Goal: Task Accomplishment & Management: Complete application form

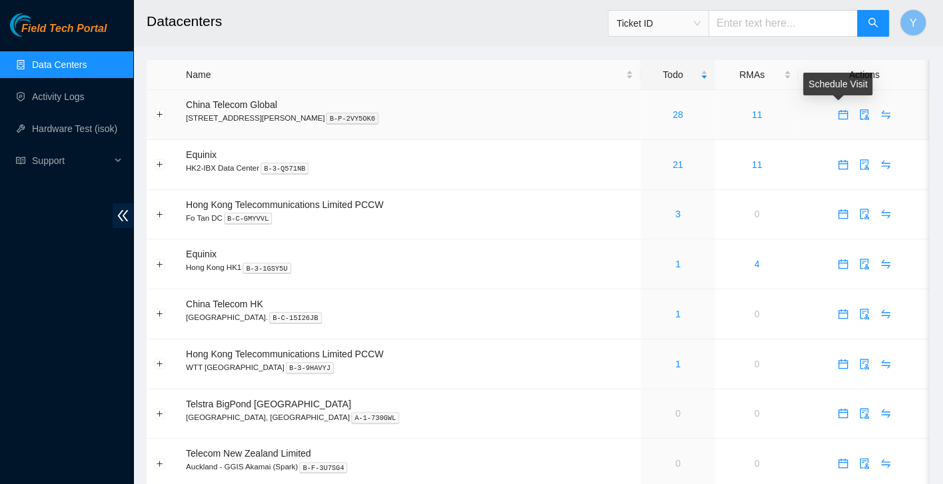
click at [840, 115] on icon "calendar" at bounding box center [843, 114] width 11 height 11
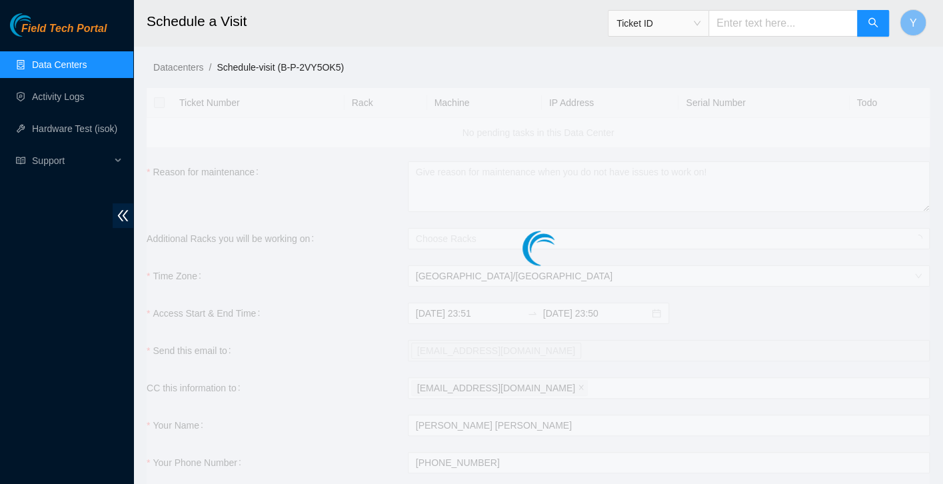
checkbox input "true"
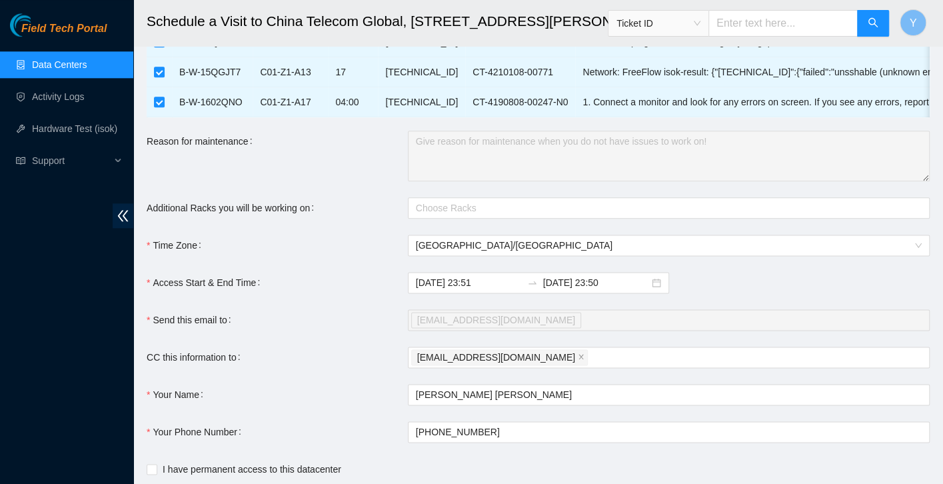
scroll to position [921, 0]
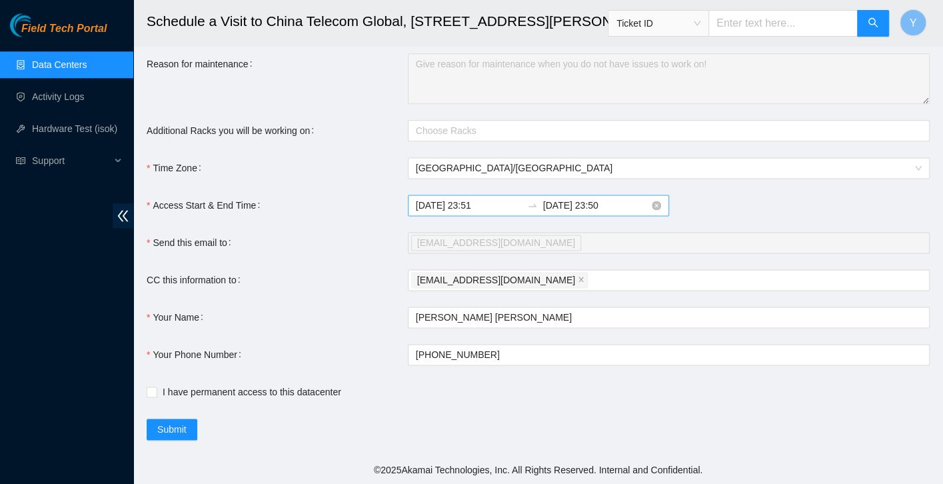
click at [469, 202] on input "2025-09-18 23:51" at bounding box center [469, 205] width 106 height 15
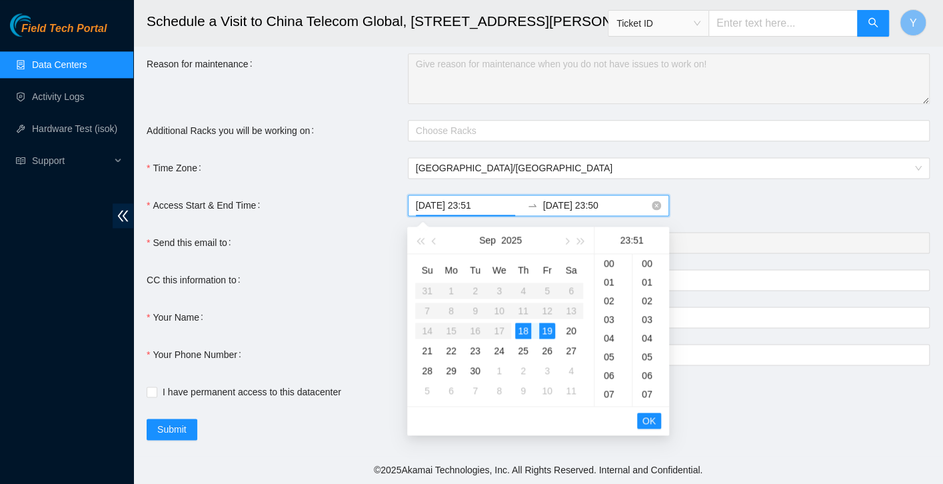
scroll to position [952, 0]
click at [544, 329] on div "19" at bounding box center [547, 331] width 16 height 16
click at [611, 354] on div "05" at bounding box center [613, 356] width 37 height 19
type input "2025-09-19 05:51"
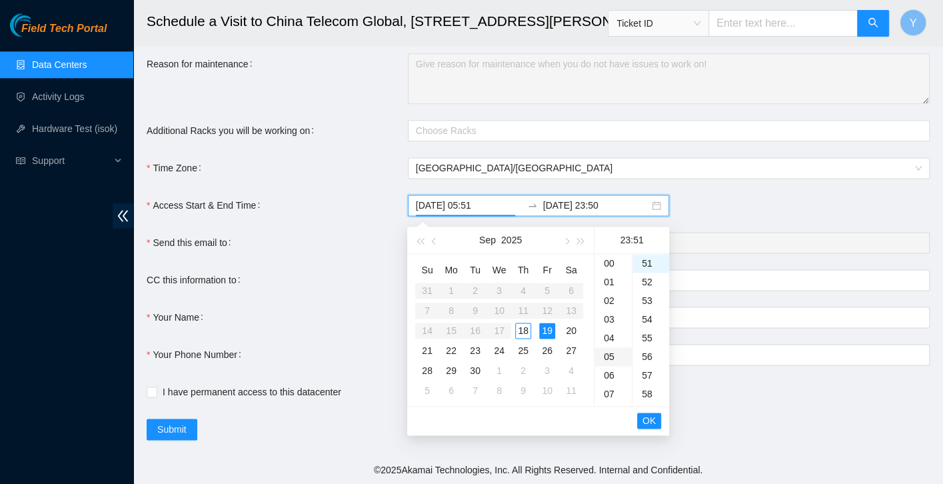
scroll to position [93, 0]
click at [648, 415] on span "OK" at bounding box center [649, 420] width 13 height 15
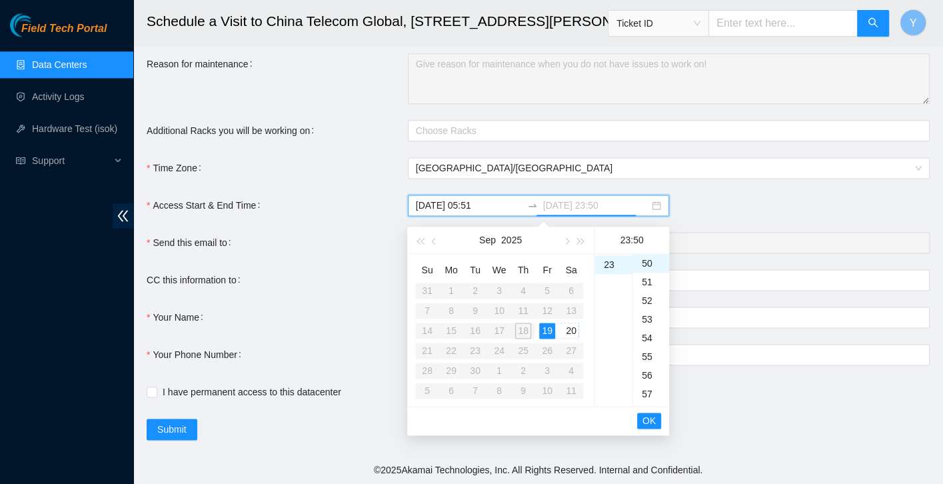
click at [567, 323] on div "20" at bounding box center [571, 331] width 16 height 16
click at [613, 295] on div "02" at bounding box center [613, 300] width 37 height 19
type input "2025-09-20 02:50"
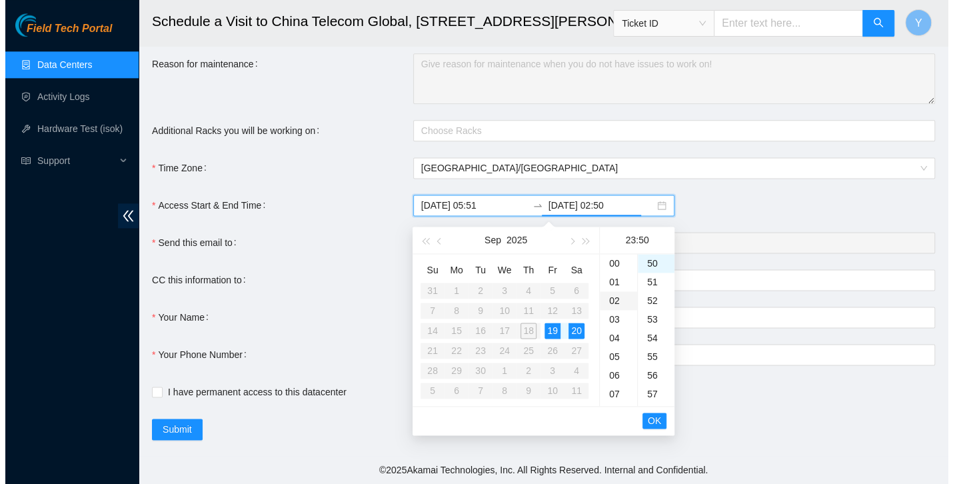
scroll to position [37, 0]
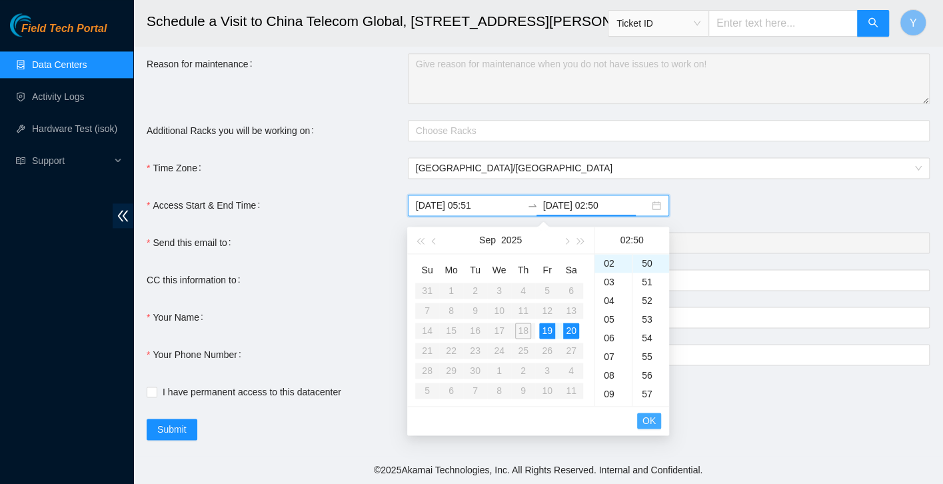
click at [649, 417] on span "OK" at bounding box center [649, 420] width 13 height 15
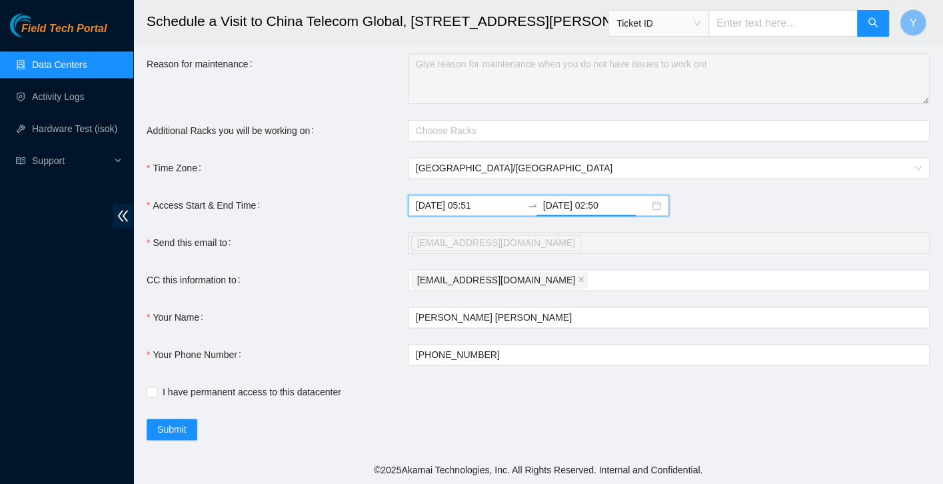
click at [271, 383] on div "I have permanent access to this datacenter" at bounding box center [408, 391] width 522 height 21
click at [264, 391] on span "I have permanent access to this datacenter" at bounding box center [251, 392] width 189 height 15
click at [156, 391] on input "I have permanent access to this datacenter" at bounding box center [151, 391] width 9 height 9
checkbox input "true"
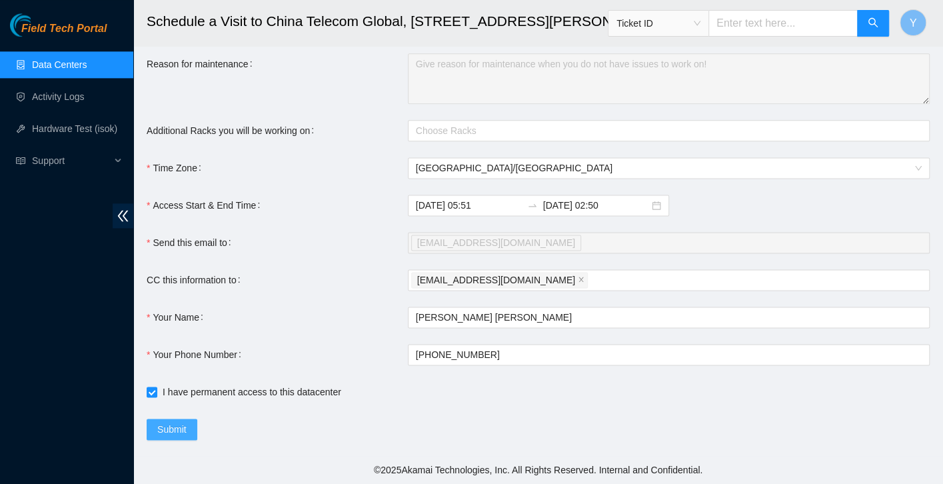
click at [184, 427] on span "Submit" at bounding box center [171, 429] width 29 height 15
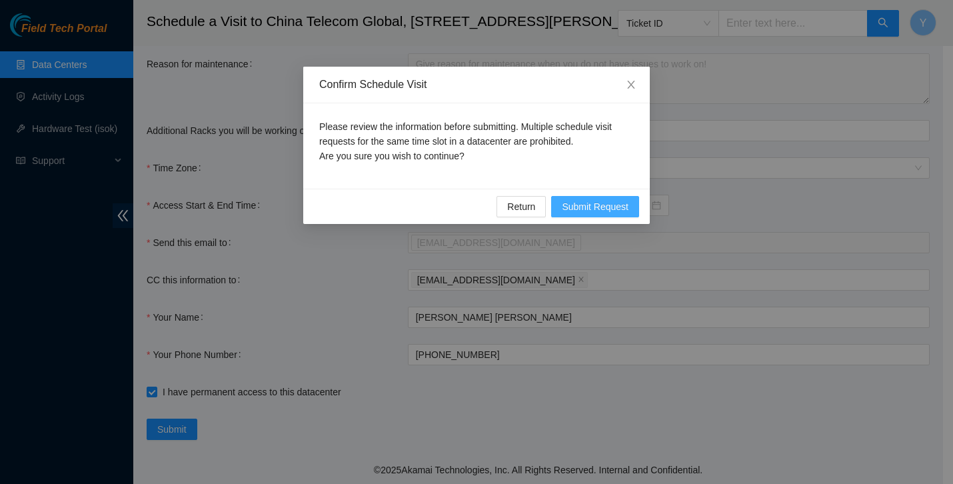
click at [589, 206] on span "Submit Request" at bounding box center [595, 206] width 67 height 15
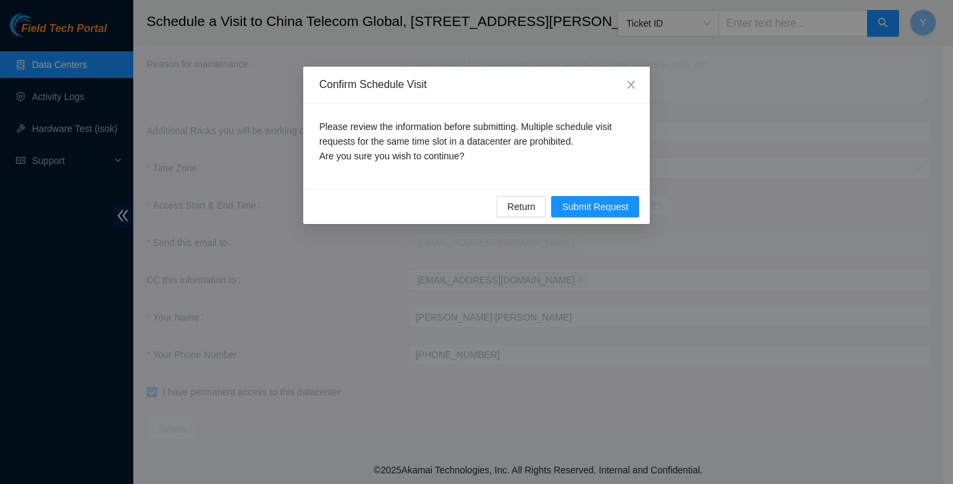
type input "2025-09-18 23:51"
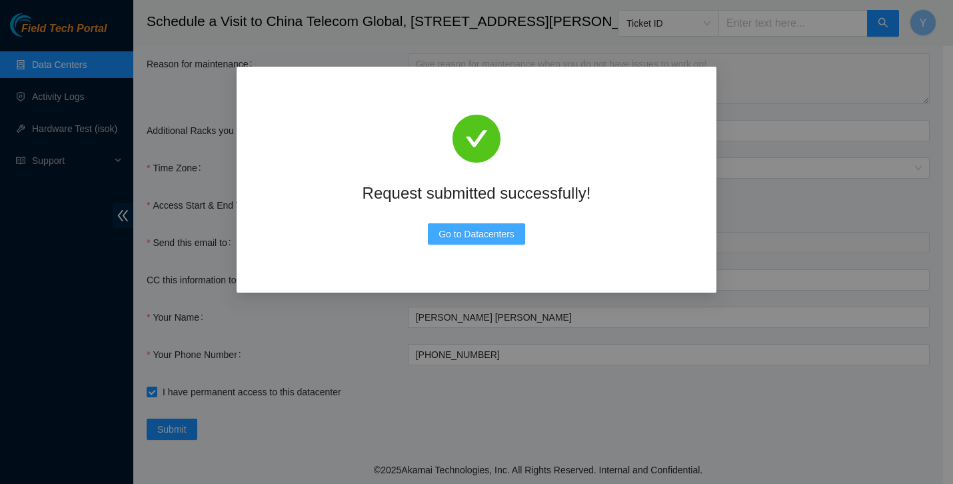
click at [483, 236] on span "Go to Datacenters" at bounding box center [477, 234] width 76 height 15
